Goal: Task Accomplishment & Management: Manage account settings

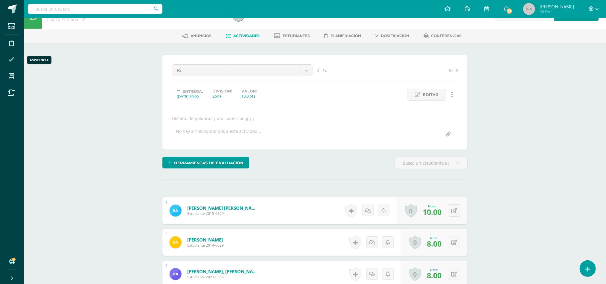
scroll to position [17, 0]
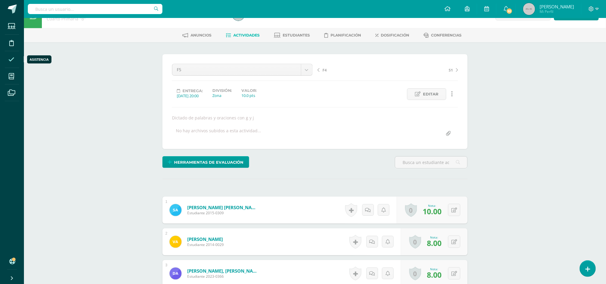
click at [11, 62] on icon at bounding box center [11, 60] width 6 height 6
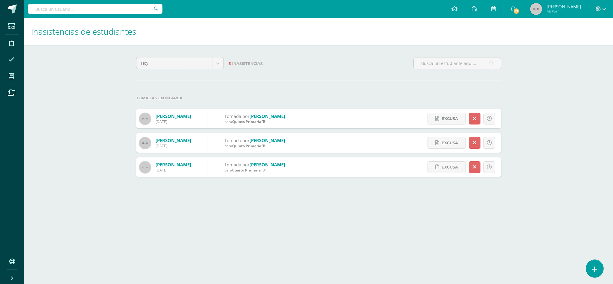
click at [597, 265] on link at bounding box center [594, 268] width 17 height 17
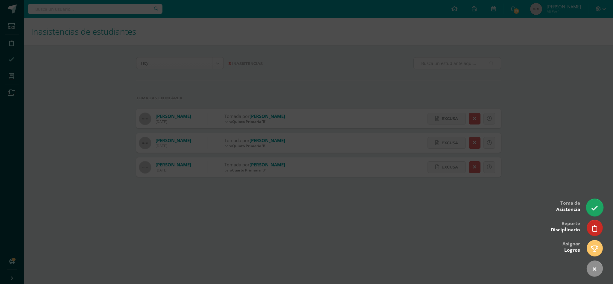
click at [596, 206] on icon at bounding box center [594, 208] width 7 height 7
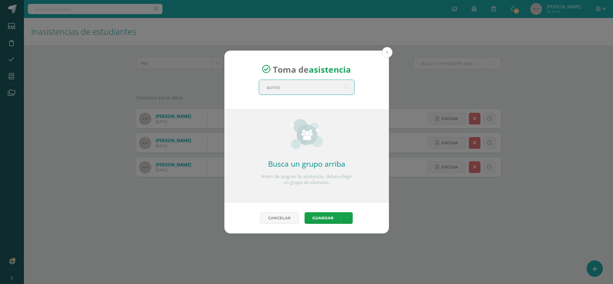
type input "quinto a"
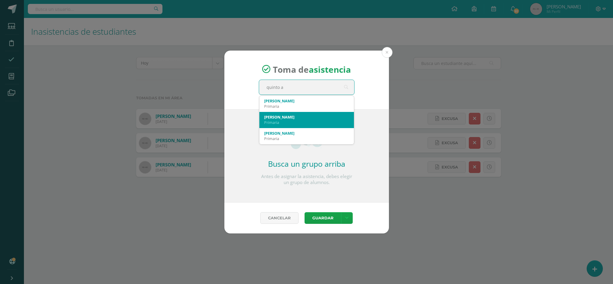
click at [274, 117] on div "Quinto A" at bounding box center [306, 116] width 85 height 5
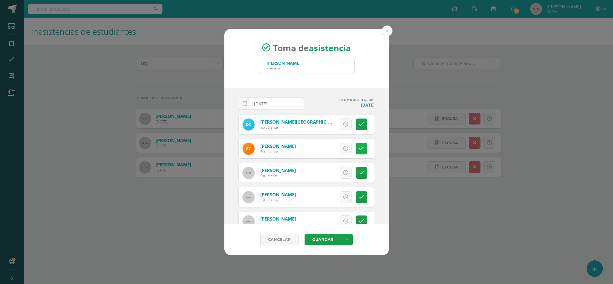
click at [359, 149] on icon at bounding box center [361, 148] width 5 height 5
click at [327, 146] on span "Excusa" at bounding box center [335, 148] width 16 height 11
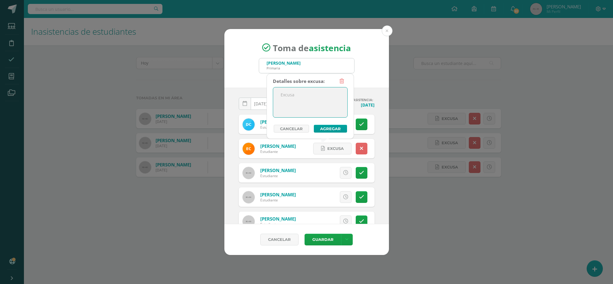
click at [290, 95] on textarea at bounding box center [310, 102] width 74 height 30
type textarea "Enfermedad"
click at [328, 126] on button "Agregar" at bounding box center [330, 129] width 33 height 8
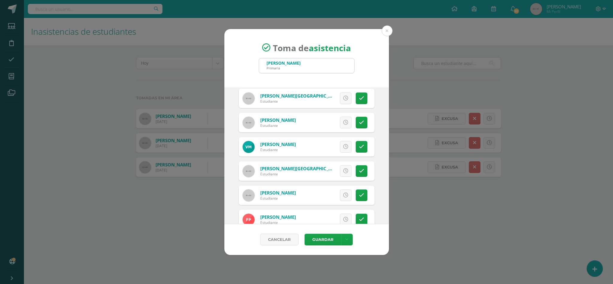
scroll to position [477, 0]
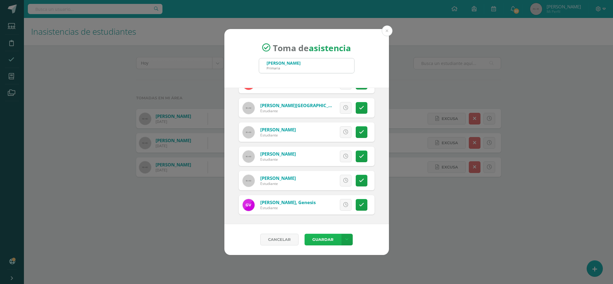
click at [323, 239] on button "Guardar" at bounding box center [322, 240] width 36 height 12
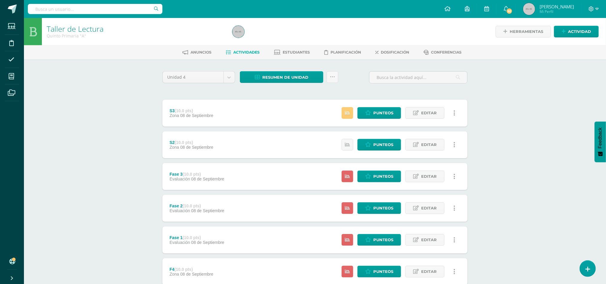
click at [259, 110] on div "S3 (10.0 pts) Zona 08 de Septiembre Estatus de Actividad: 1 Estudiantes sin cal…" at bounding box center [314, 113] width 305 height 27
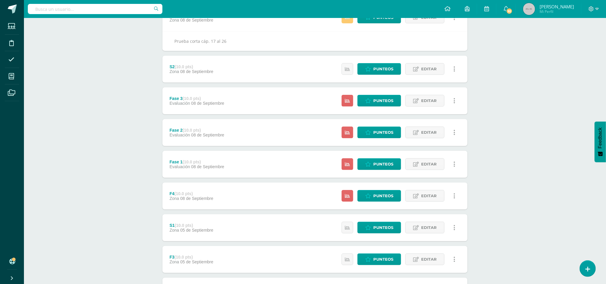
scroll to position [100, 0]
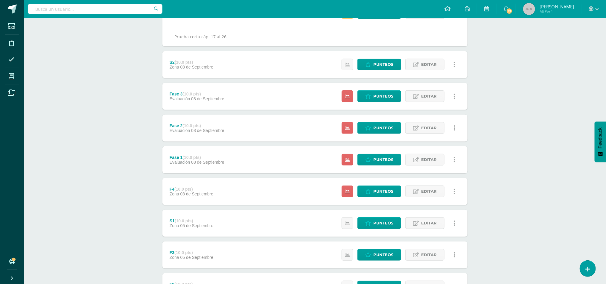
click at [231, 218] on div "S1 (10.0 pts) Zona 05 de Septiembre Estatus de Actividad: 0 Estudiantes sin cal…" at bounding box center [314, 223] width 305 height 27
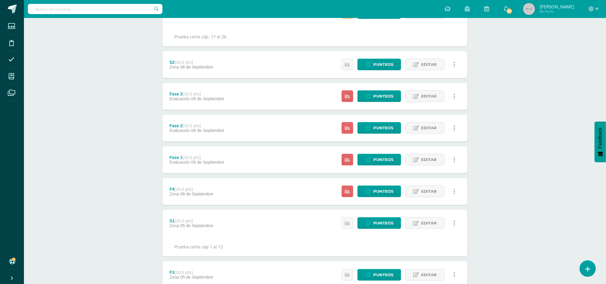
click at [281, 189] on div "F4 (10.0 pts) Zona 08 de Septiembre Estatus de Actividad: 24 Estudiantes sin ca…" at bounding box center [314, 191] width 305 height 27
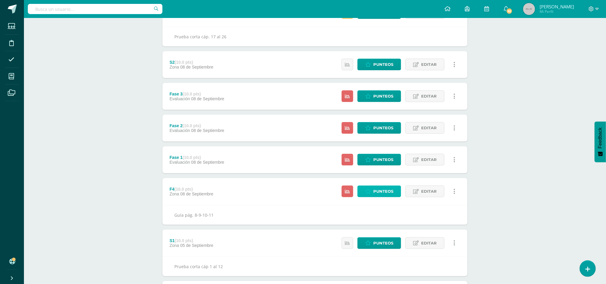
click at [380, 192] on span "Punteos" at bounding box center [383, 191] width 20 height 11
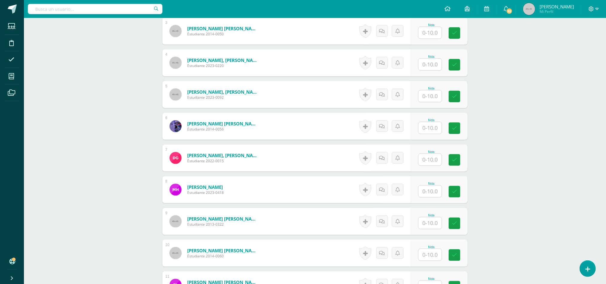
scroll to position [261, 0]
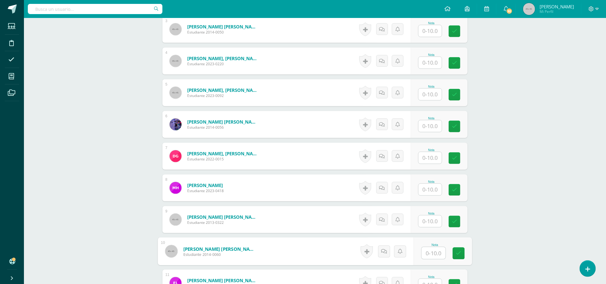
click at [429, 251] on input "text" at bounding box center [434, 253] width 24 height 12
type input "10"
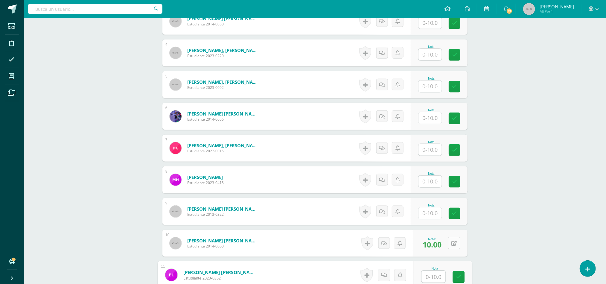
click at [455, 243] on icon at bounding box center [454, 243] width 6 height 5
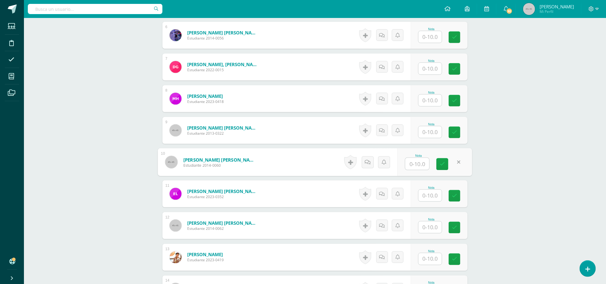
scroll to position [359, 0]
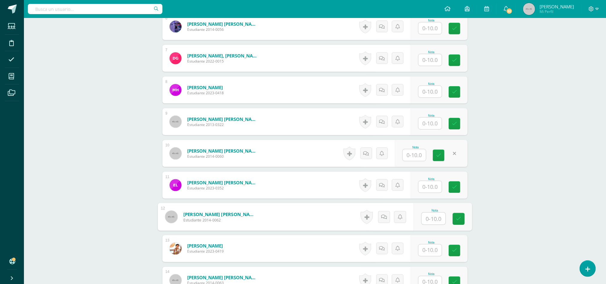
click at [430, 220] on input "text" at bounding box center [434, 219] width 24 height 12
type input "10"
click at [411, 157] on input "text" at bounding box center [417, 155] width 24 height 12
type input "9"
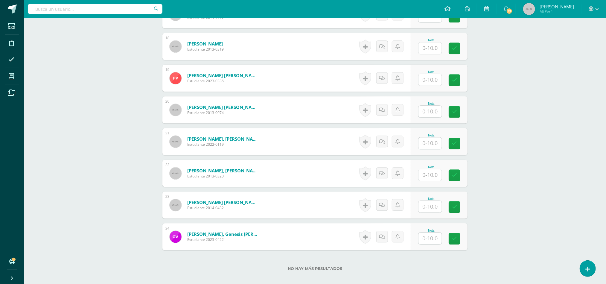
scroll to position [757, 0]
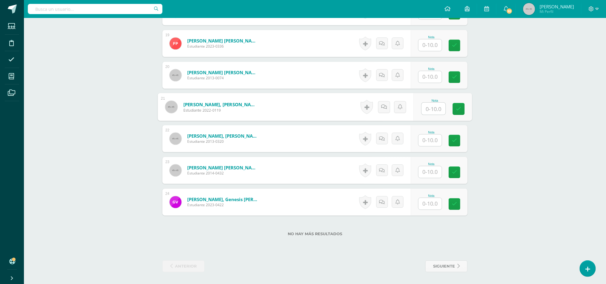
click at [430, 107] on input "text" at bounding box center [434, 109] width 24 height 12
type input "10"
type input "8"
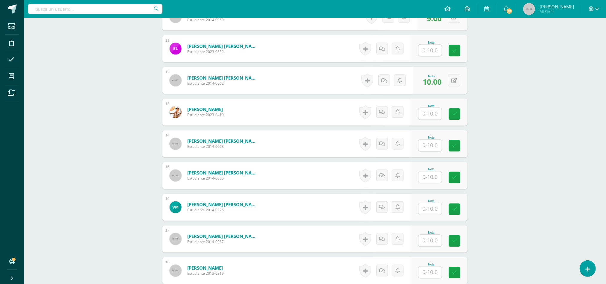
scroll to position [501, 0]
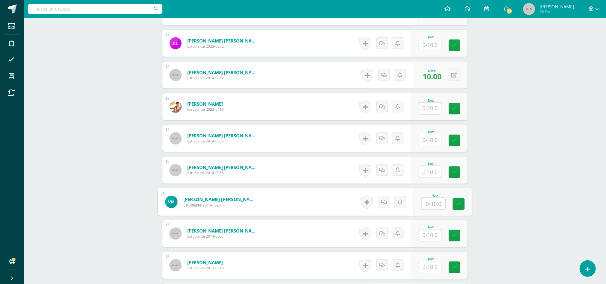
click at [421, 202] on div "Nota" at bounding box center [443, 202] width 58 height 28
type input "7"
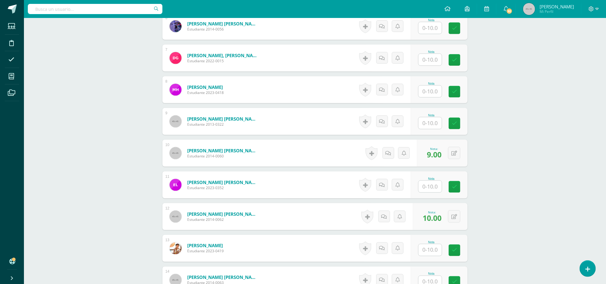
scroll to position [357, 0]
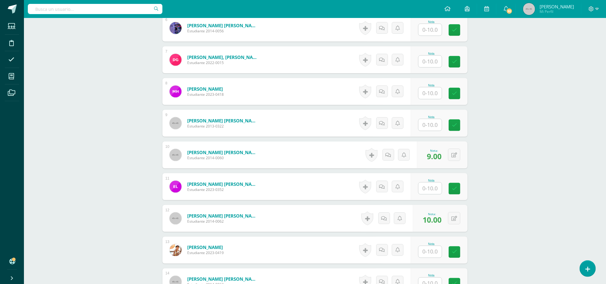
click at [431, 125] on input "text" at bounding box center [429, 125] width 23 height 12
type input "7"
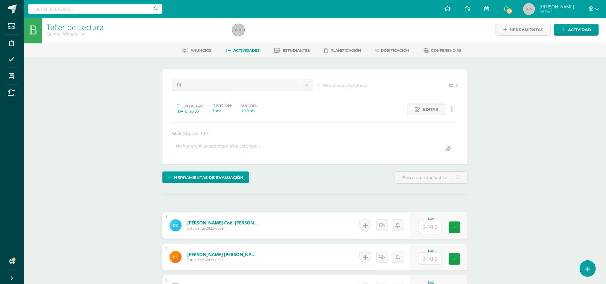
scroll to position [0, 0]
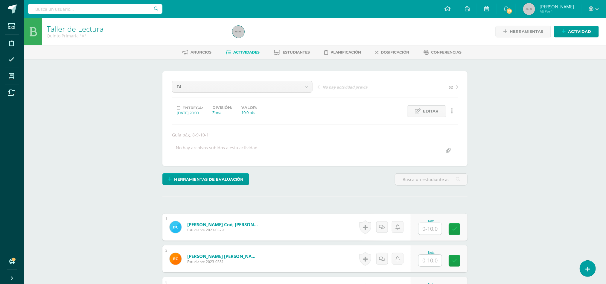
click at [227, 50] on icon at bounding box center [228, 52] width 5 height 5
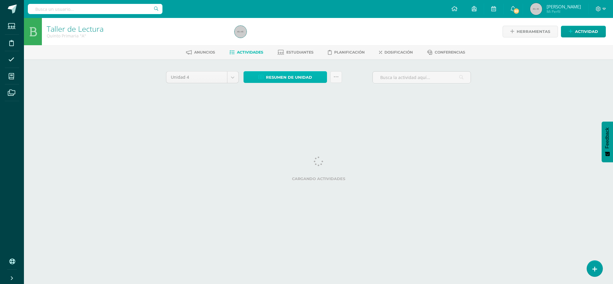
click at [263, 75] on icon at bounding box center [260, 77] width 5 height 5
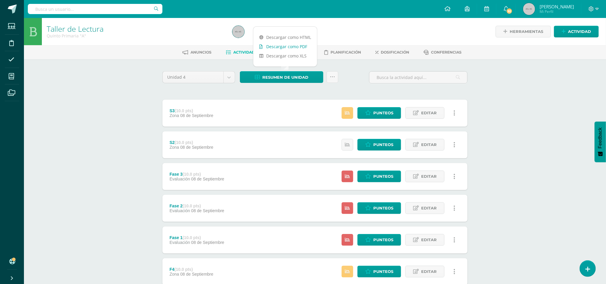
click at [294, 46] on link "Descargar como PDF" at bounding box center [285, 46] width 64 height 9
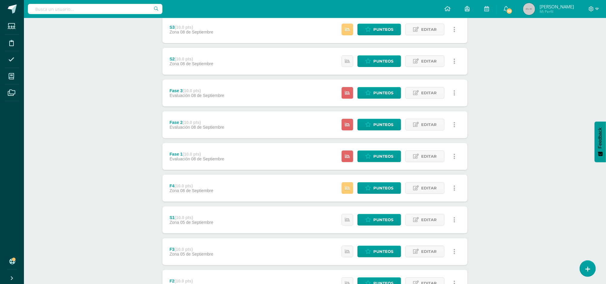
scroll to position [90, 0]
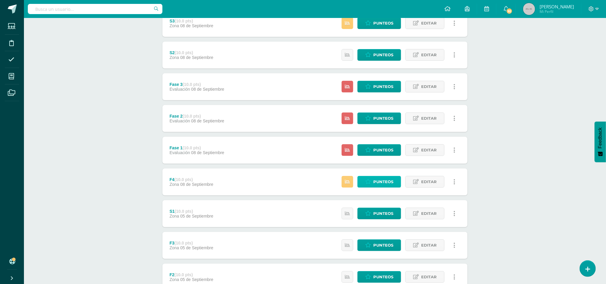
click at [379, 177] on span "Punteos" at bounding box center [383, 181] width 20 height 11
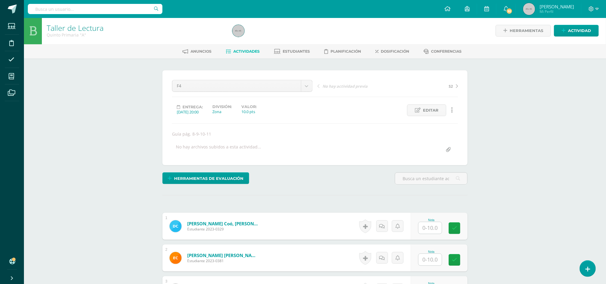
scroll to position [1, 0]
